Goal: Find specific page/section: Find specific page/section

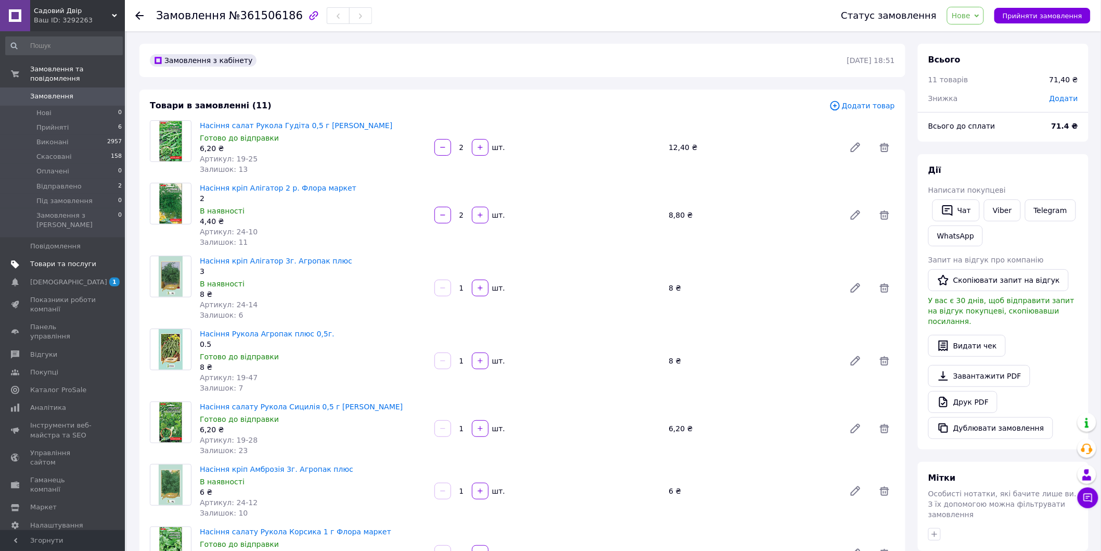
click at [52, 259] on span "Товари та послуги" at bounding box center [63, 263] width 66 height 9
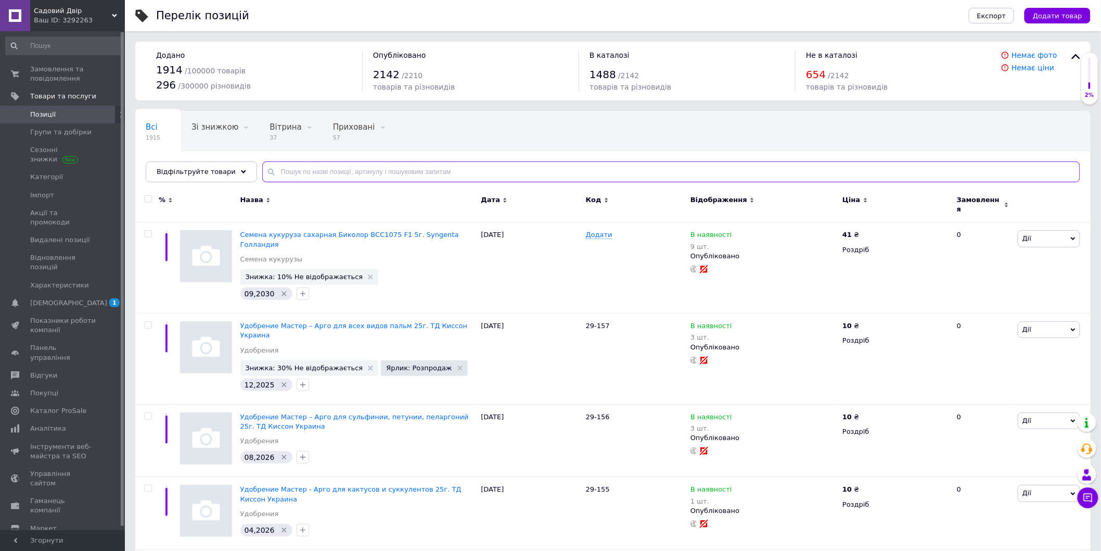
click at [356, 173] on input "text" at bounding box center [671, 171] width 818 height 21
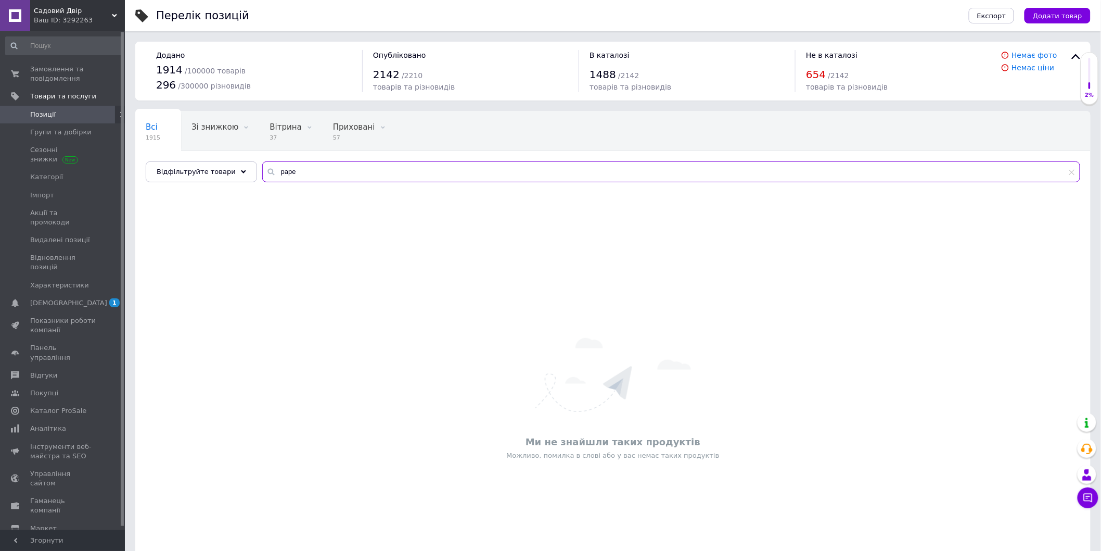
click at [276, 172] on input "раре" at bounding box center [671, 171] width 818 height 21
type input "раке"
